Goal: Find specific page/section: Find specific page/section

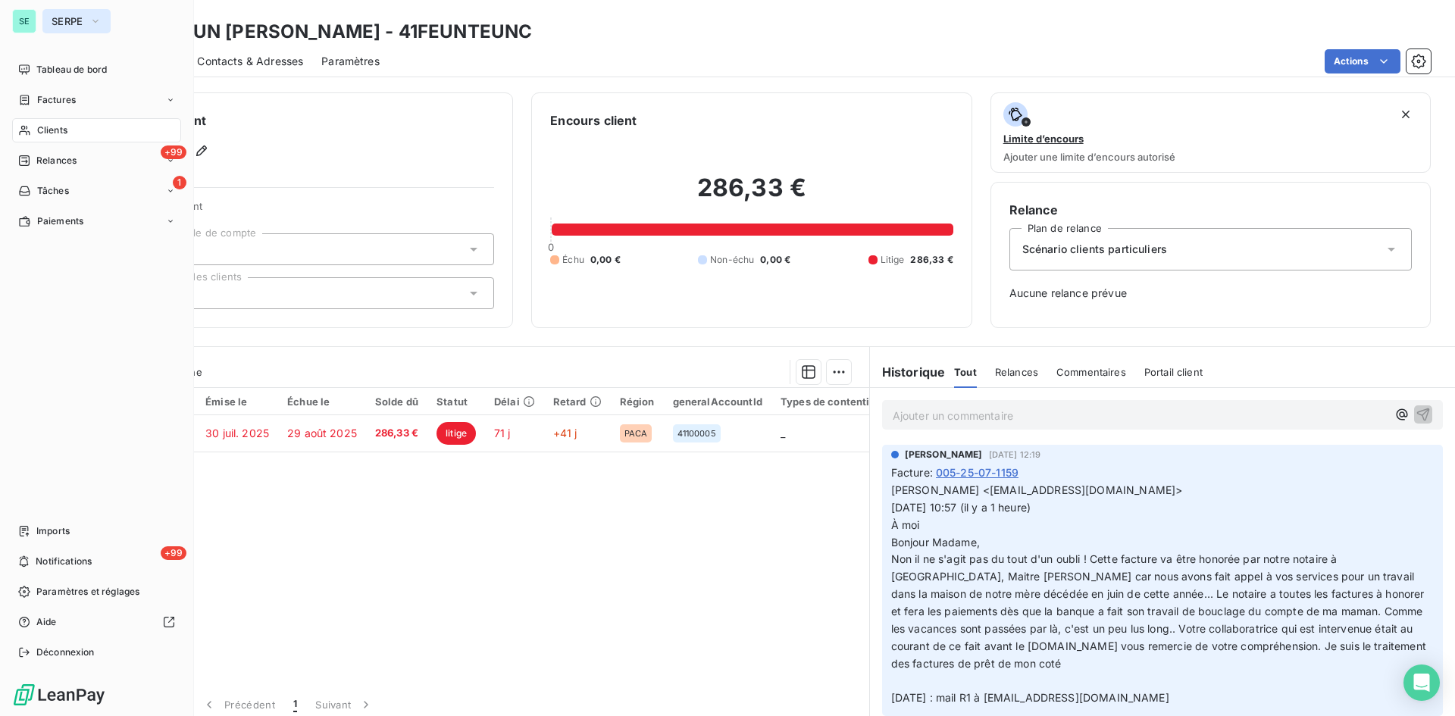
click at [63, 17] on span "SERPE" at bounding box center [68, 21] width 32 height 12
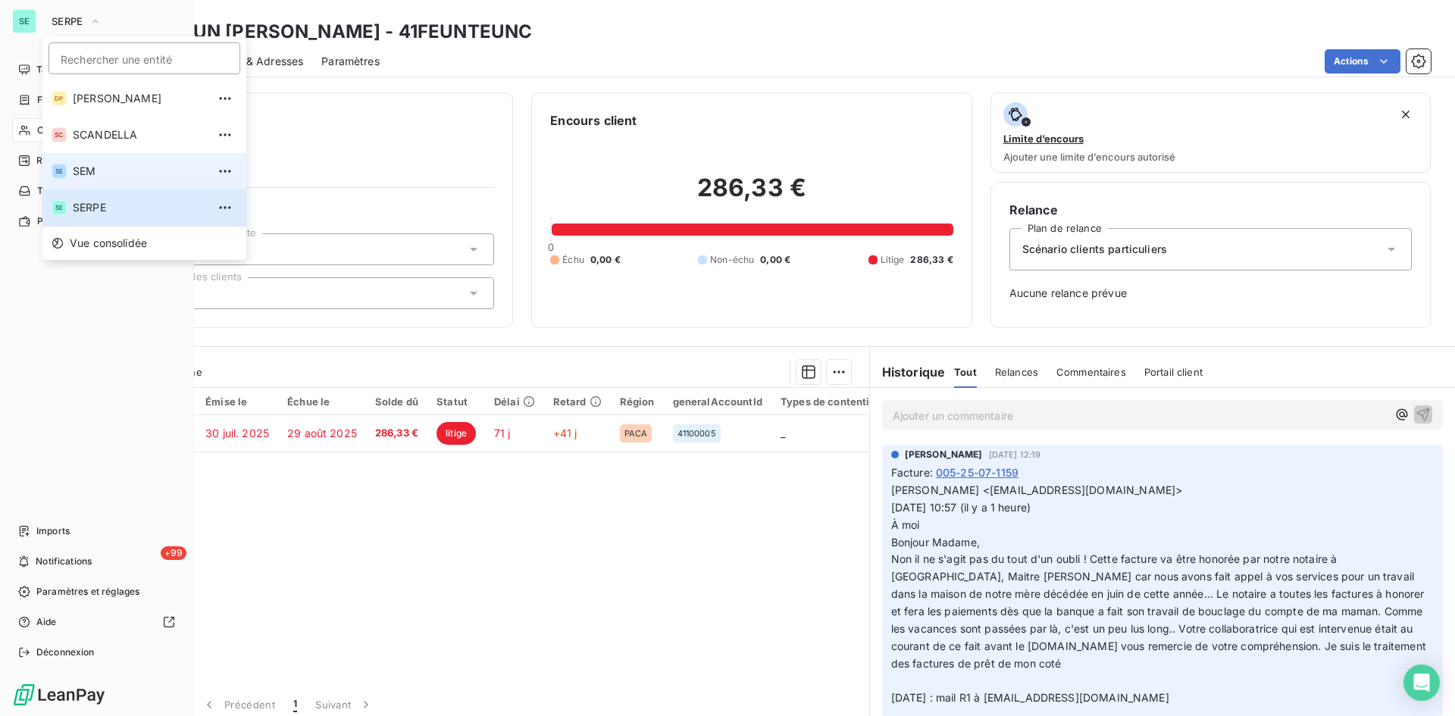
click at [86, 168] on span "SEM" at bounding box center [140, 171] width 134 height 15
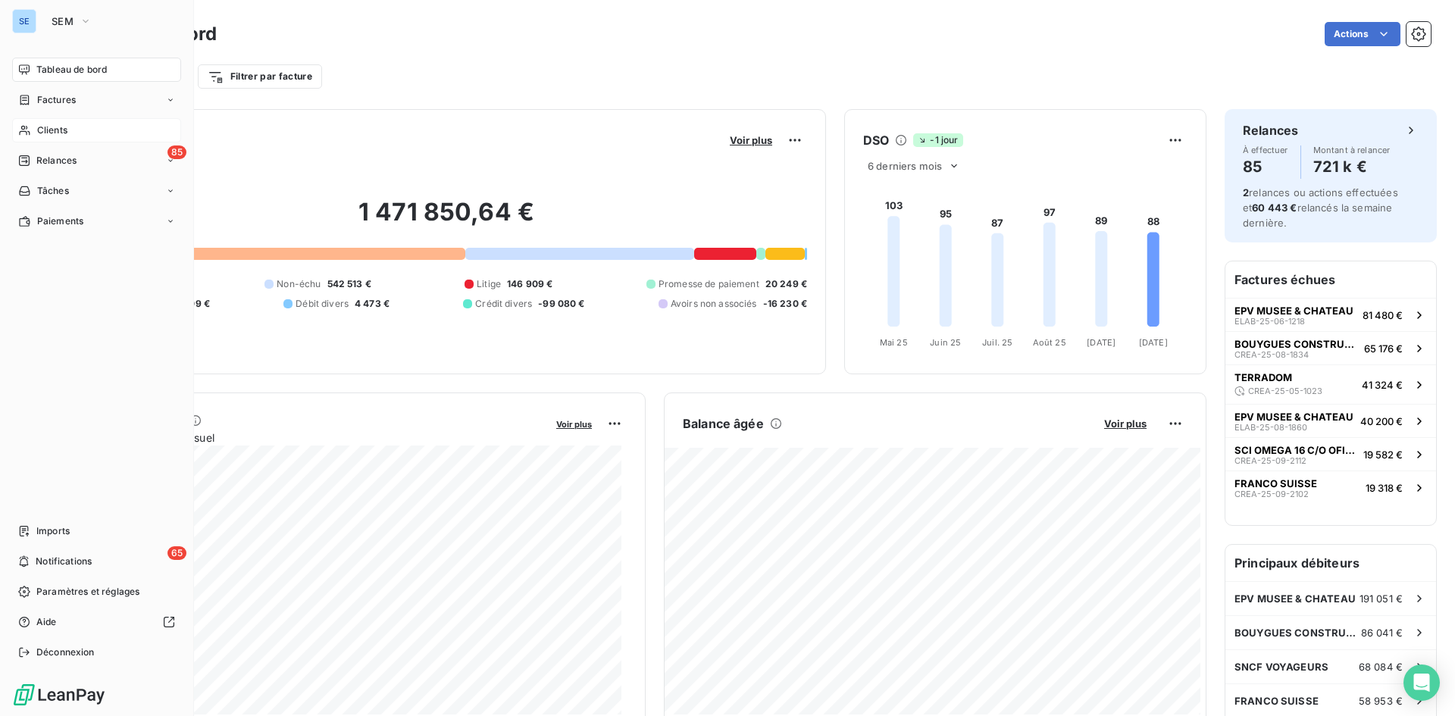
click at [54, 130] on span "Clients" at bounding box center [52, 131] width 30 height 14
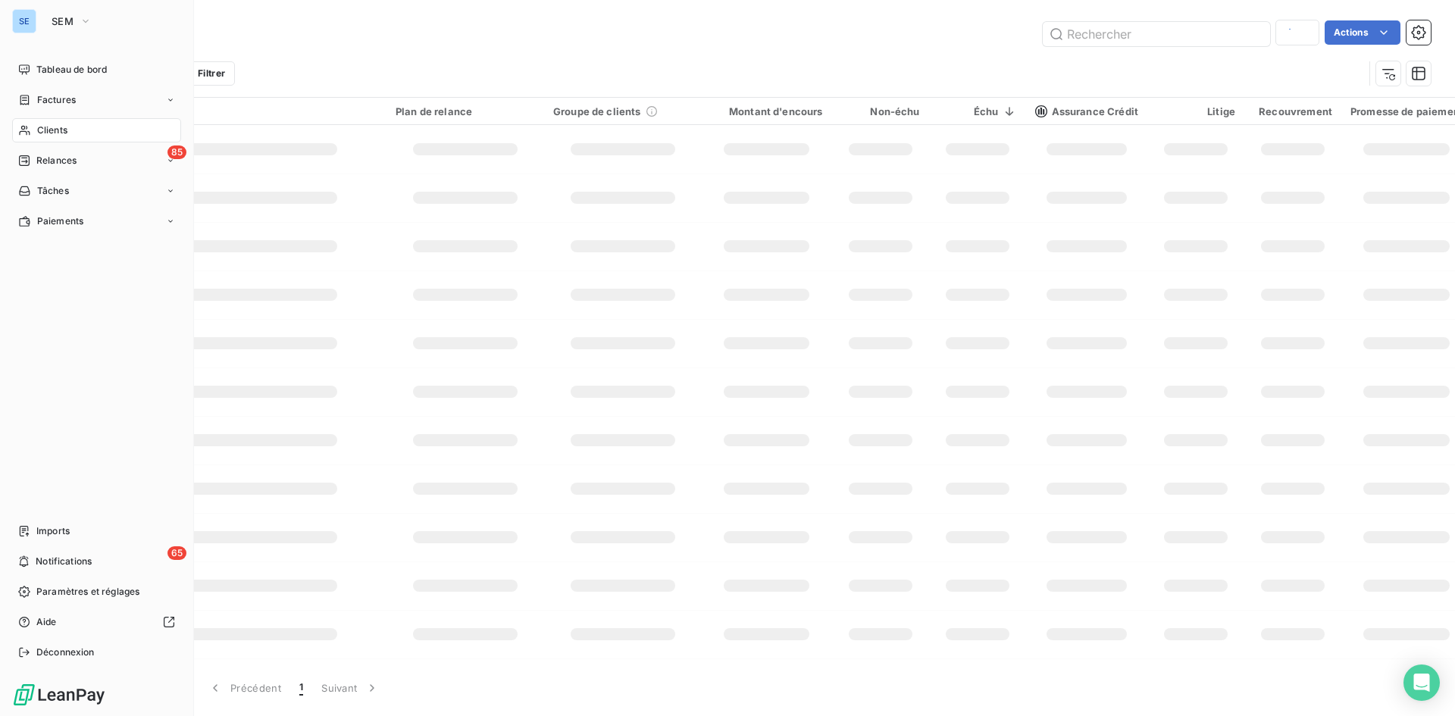
type input "41EIFFAGECENE"
